Goal: Information Seeking & Learning: Learn about a topic

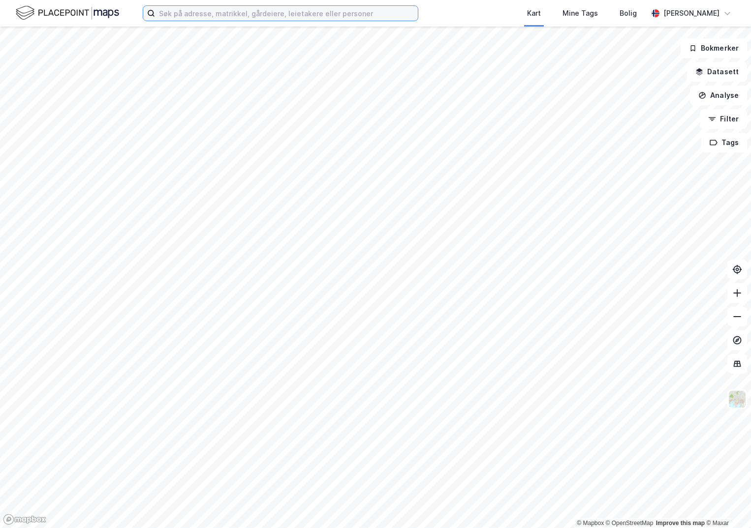
click at [181, 14] on input at bounding box center [286, 13] width 263 height 15
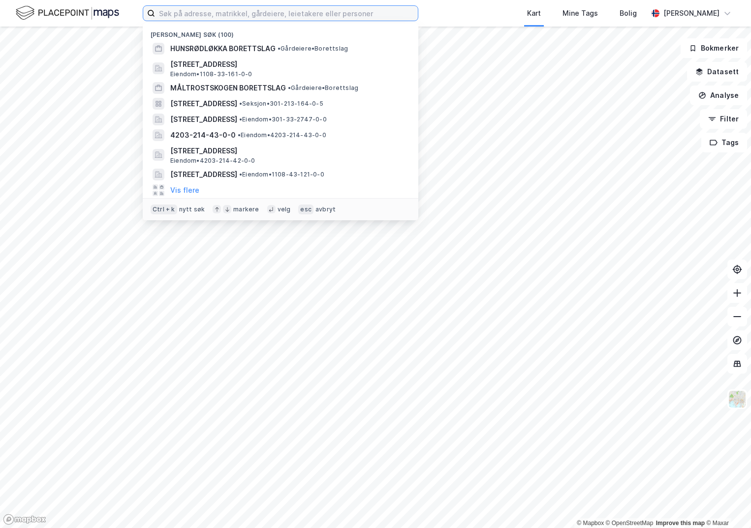
paste input "3907-35/184/0/0"
type input "3907-35/184/0/0"
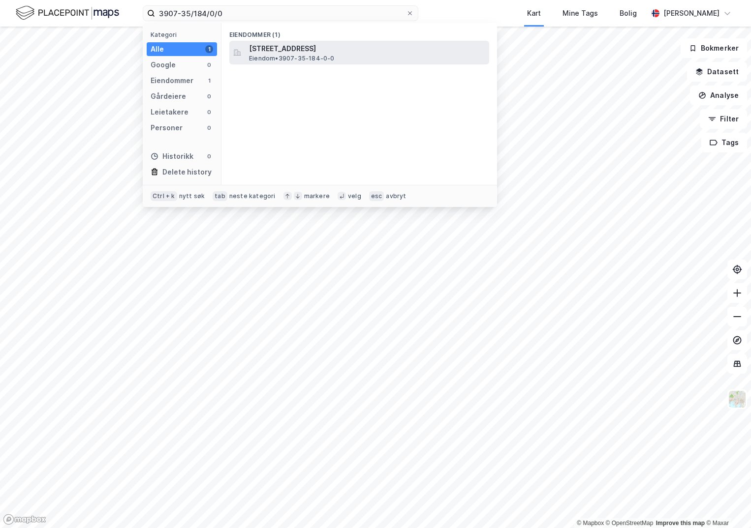
click at [286, 51] on span "[STREET_ADDRESS]" at bounding box center [367, 49] width 236 height 12
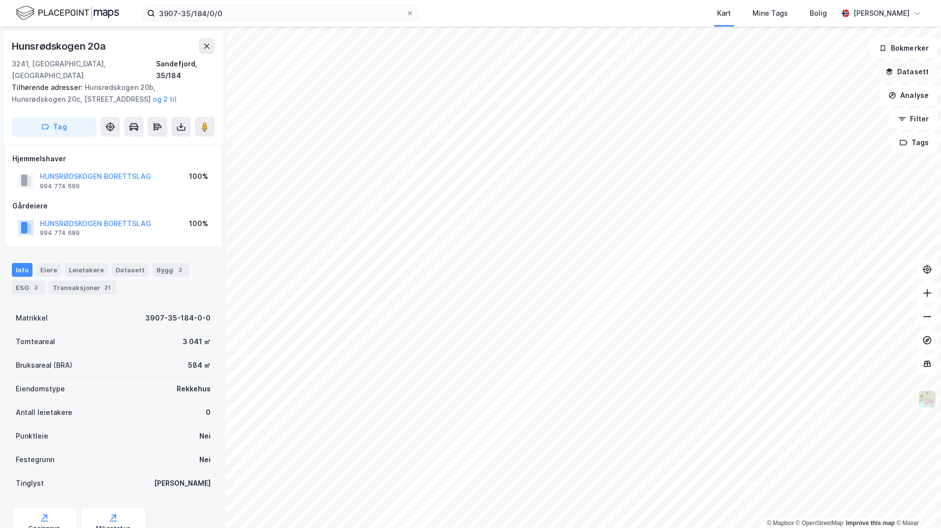
click at [750, 77] on button "Datasett" at bounding box center [907, 72] width 60 height 20
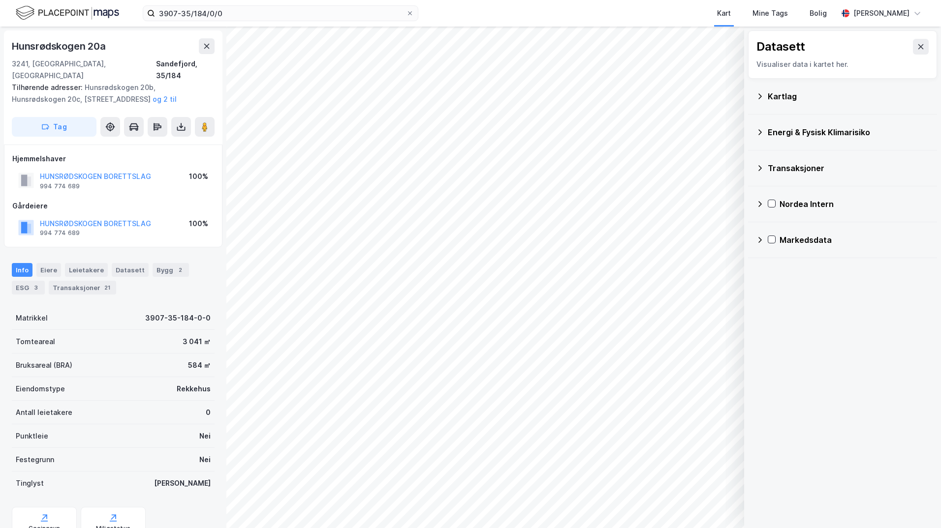
click at [750, 96] on icon at bounding box center [760, 96] width 8 height 8
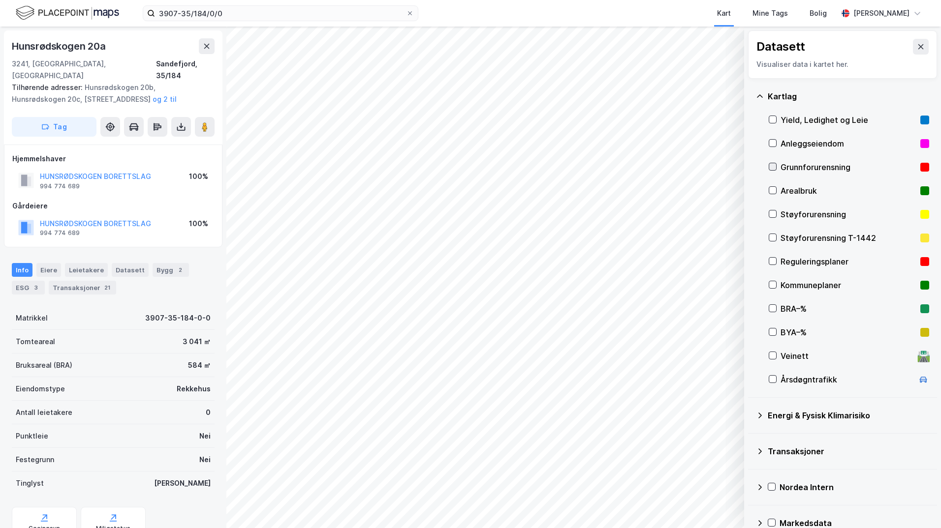
click at [750, 169] on icon at bounding box center [772, 166] width 7 height 7
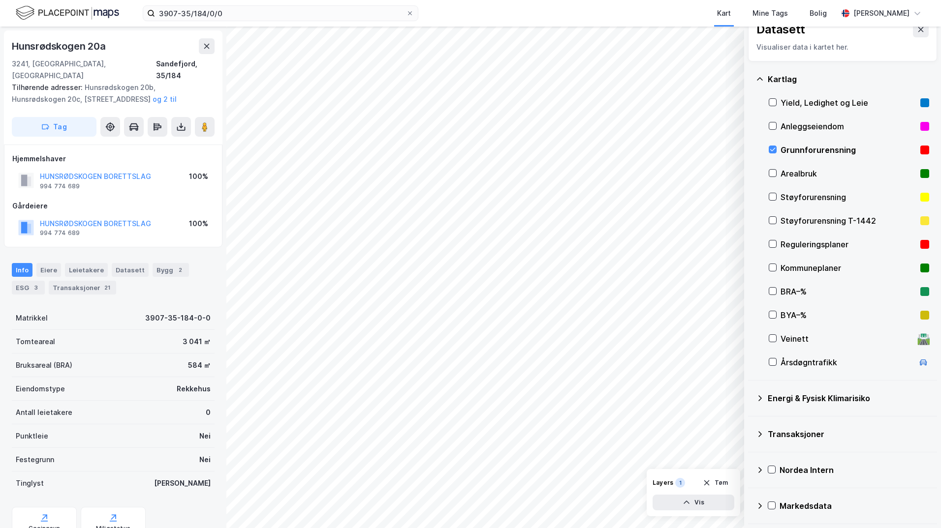
click at [750, 400] on icon at bounding box center [760, 399] width 8 height 8
click at [750, 420] on icon at bounding box center [784, 421] width 7 height 7
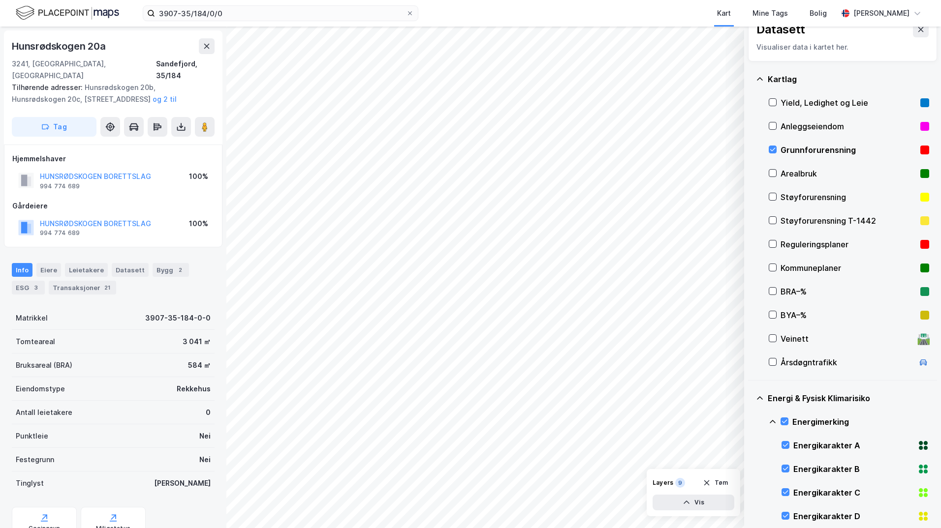
click at [750, 422] on icon at bounding box center [772, 421] width 6 height 3
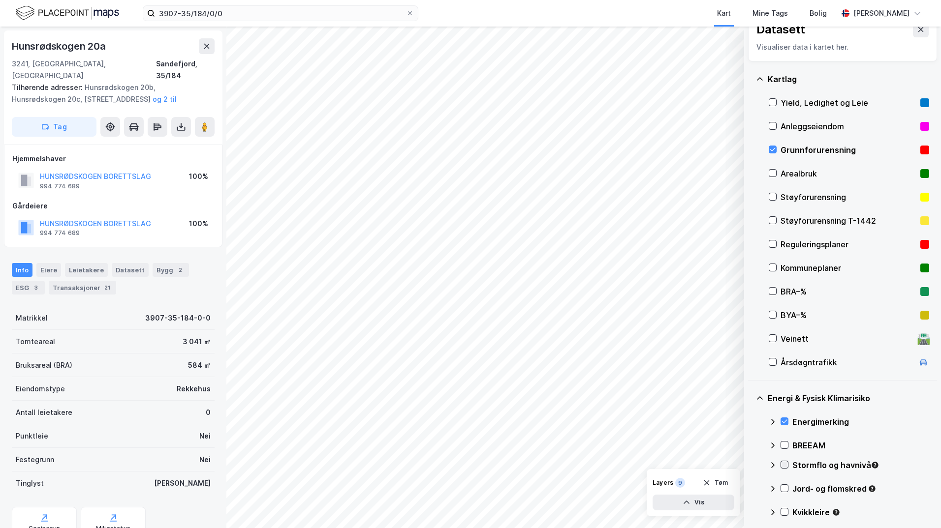
click at [750, 469] on div at bounding box center [784, 465] width 8 height 8
click at [750, 465] on icon at bounding box center [772, 465] width 8 height 8
click at [750, 489] on icon at bounding box center [784, 488] width 7 height 7
click at [750, 488] on icon at bounding box center [772, 489] width 8 height 8
click at [750, 512] on icon at bounding box center [784, 512] width 7 height 7
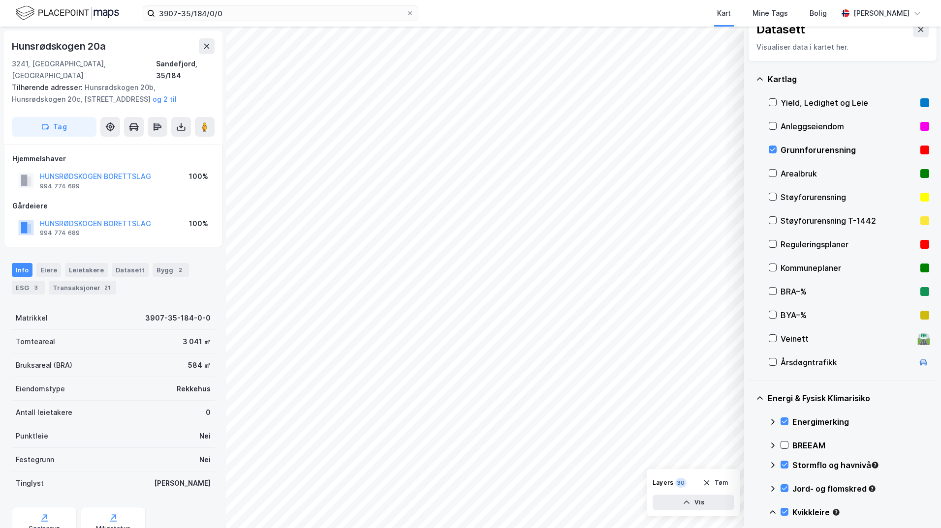
click at [750, 513] on icon at bounding box center [772, 513] width 8 height 8
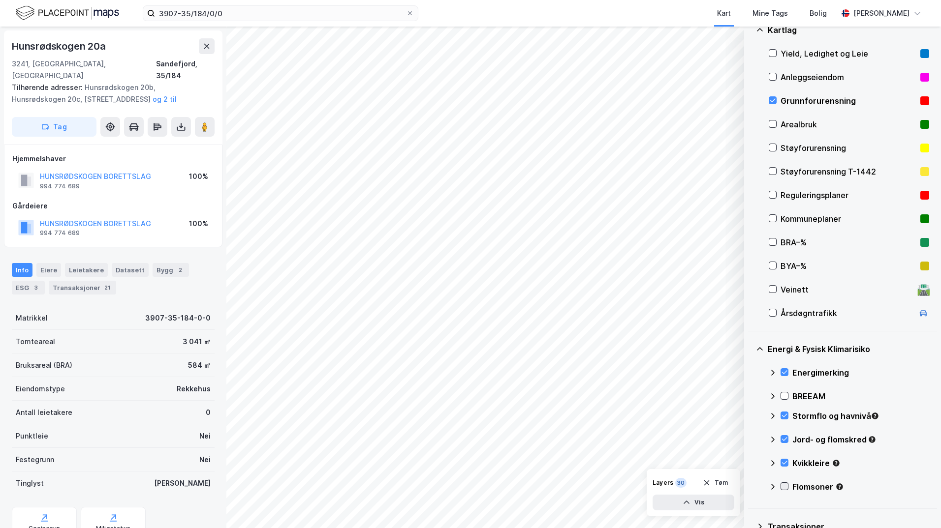
click at [750, 486] on icon at bounding box center [784, 486] width 5 height 3
click at [750, 484] on icon at bounding box center [772, 487] width 8 height 8
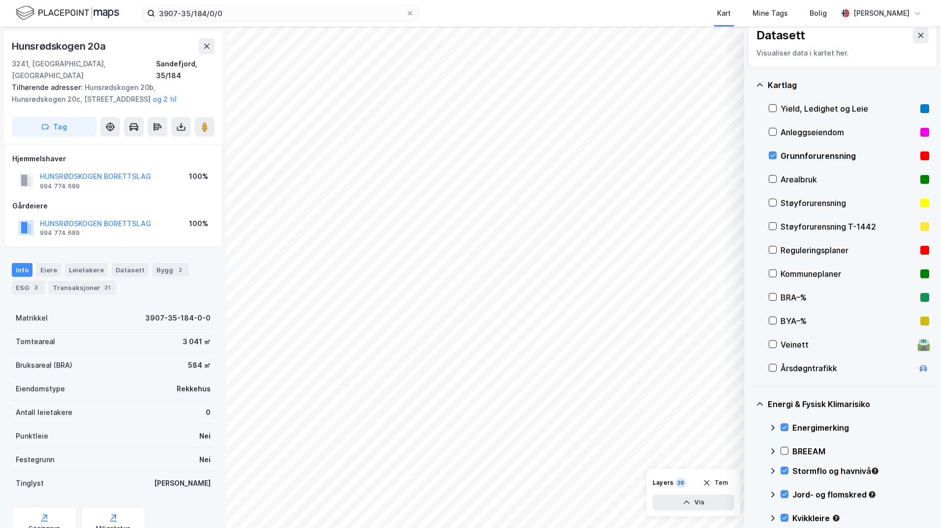
scroll to position [61, 0]
